Goal: Check status: Check status

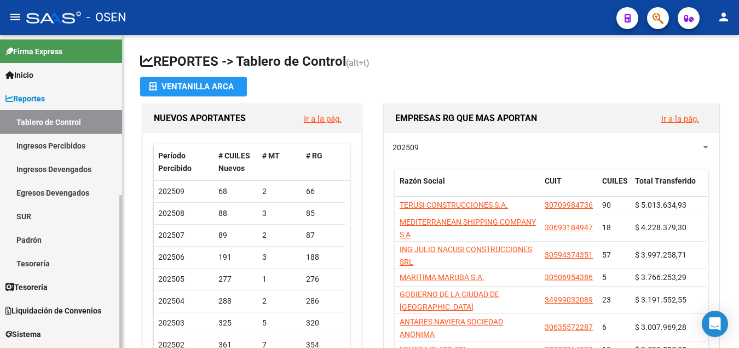
scroll to position [168, 0]
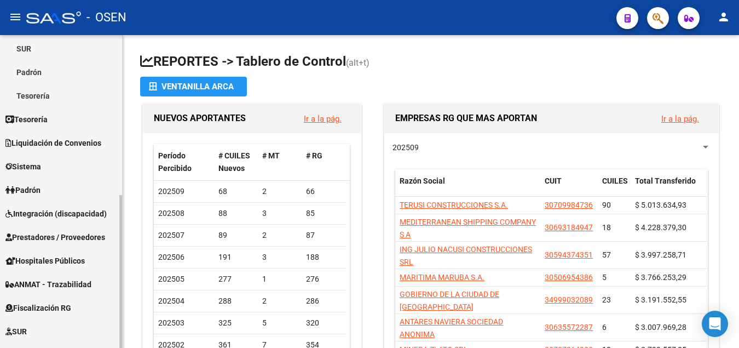
click at [64, 144] on span "Liquidación de Convenios" at bounding box center [53, 143] width 96 height 12
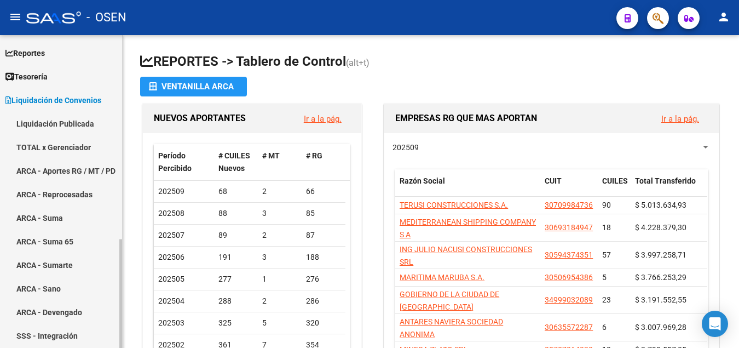
scroll to position [0, 0]
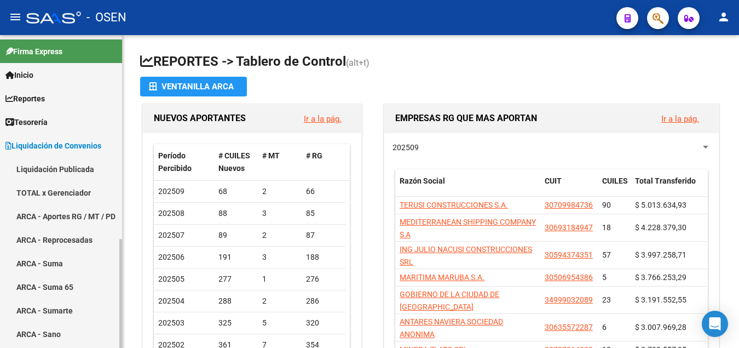
click at [42, 211] on link "ARCA - Aportes RG / MT / PD" at bounding box center [61, 216] width 122 height 24
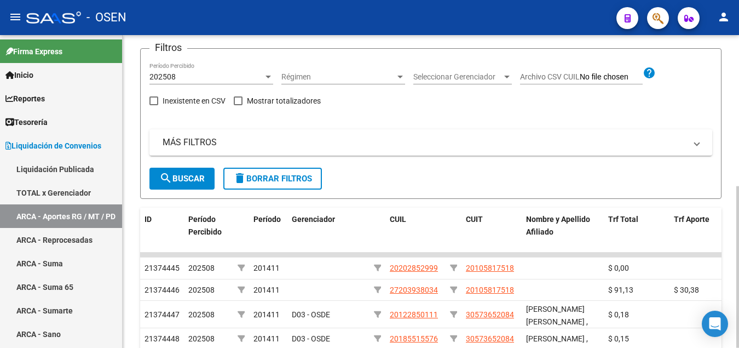
scroll to position [56, 0]
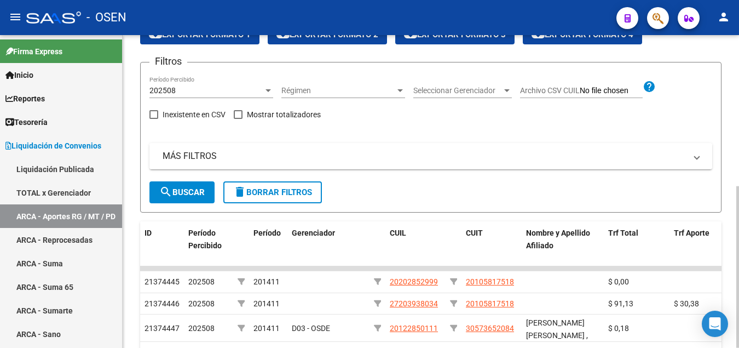
click at [185, 158] on mat-panel-title "MÁS FILTROS" at bounding box center [425, 156] width 524 height 12
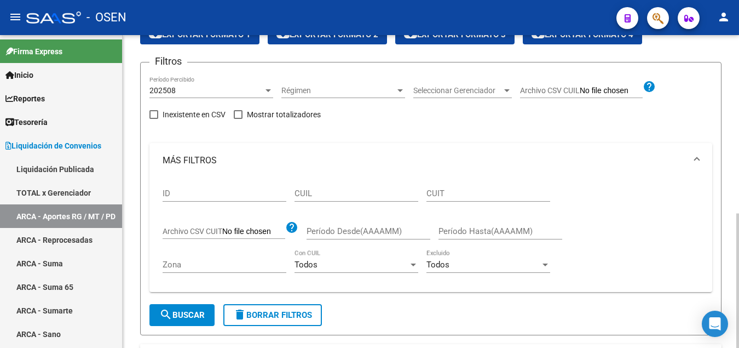
click at [440, 194] on input "CUIT" at bounding box center [489, 193] width 124 height 10
click at [431, 192] on input "CUIT" at bounding box center [489, 193] width 124 height 10
paste input "30-54650435-9"
click at [481, 192] on input "30-54650435-9" at bounding box center [489, 193] width 124 height 10
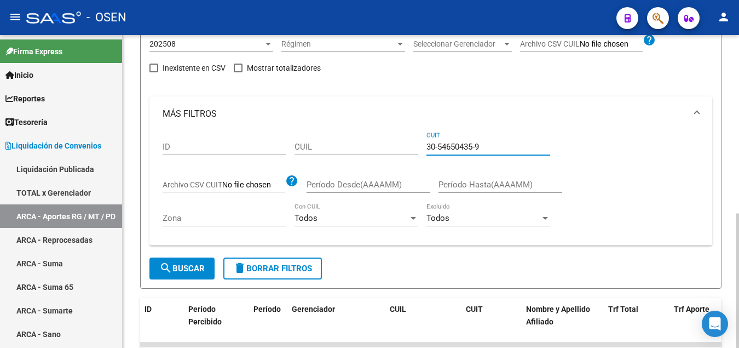
scroll to position [112, 0]
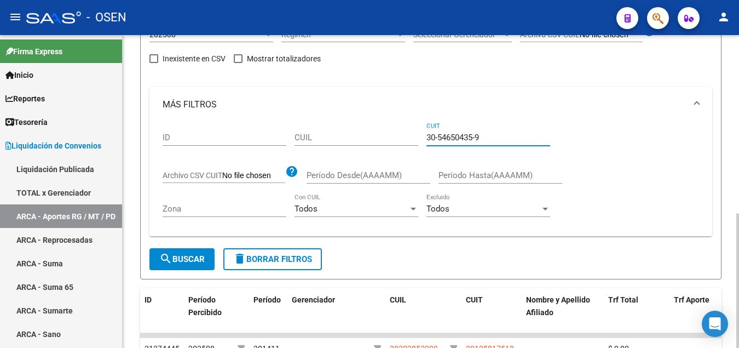
type input "30-54650435-9"
click at [190, 258] on span "search Buscar" at bounding box center [181, 259] width 45 height 10
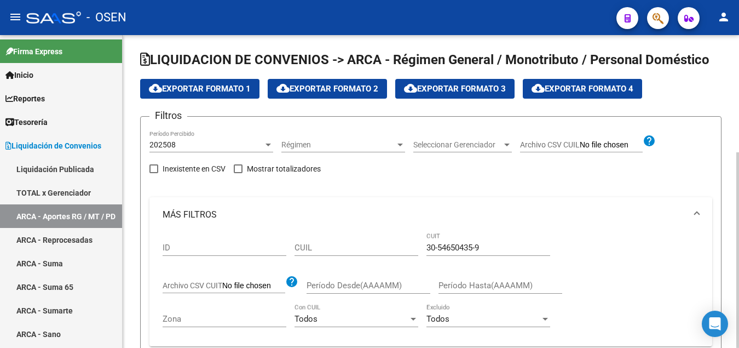
scroll to position [0, 0]
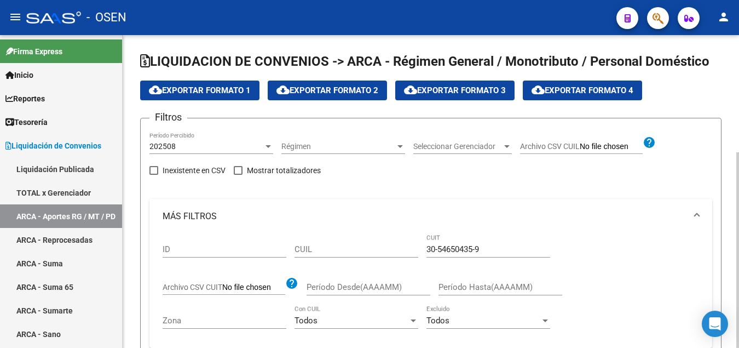
click at [268, 147] on div at bounding box center [268, 146] width 5 height 3
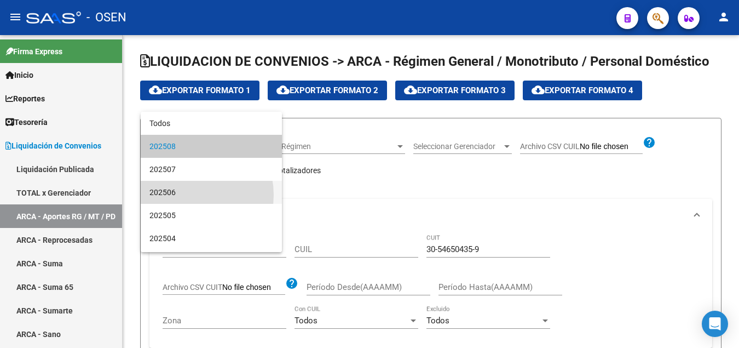
click at [182, 195] on span "202506" at bounding box center [212, 192] width 124 height 23
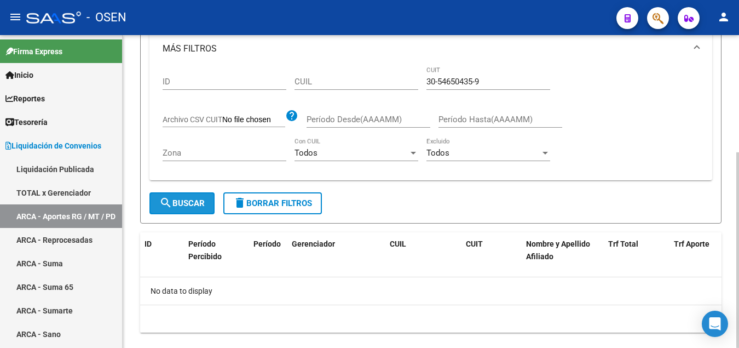
click at [190, 204] on span "search Buscar" at bounding box center [181, 203] width 45 height 10
